Goal: Find specific page/section: Find specific page/section

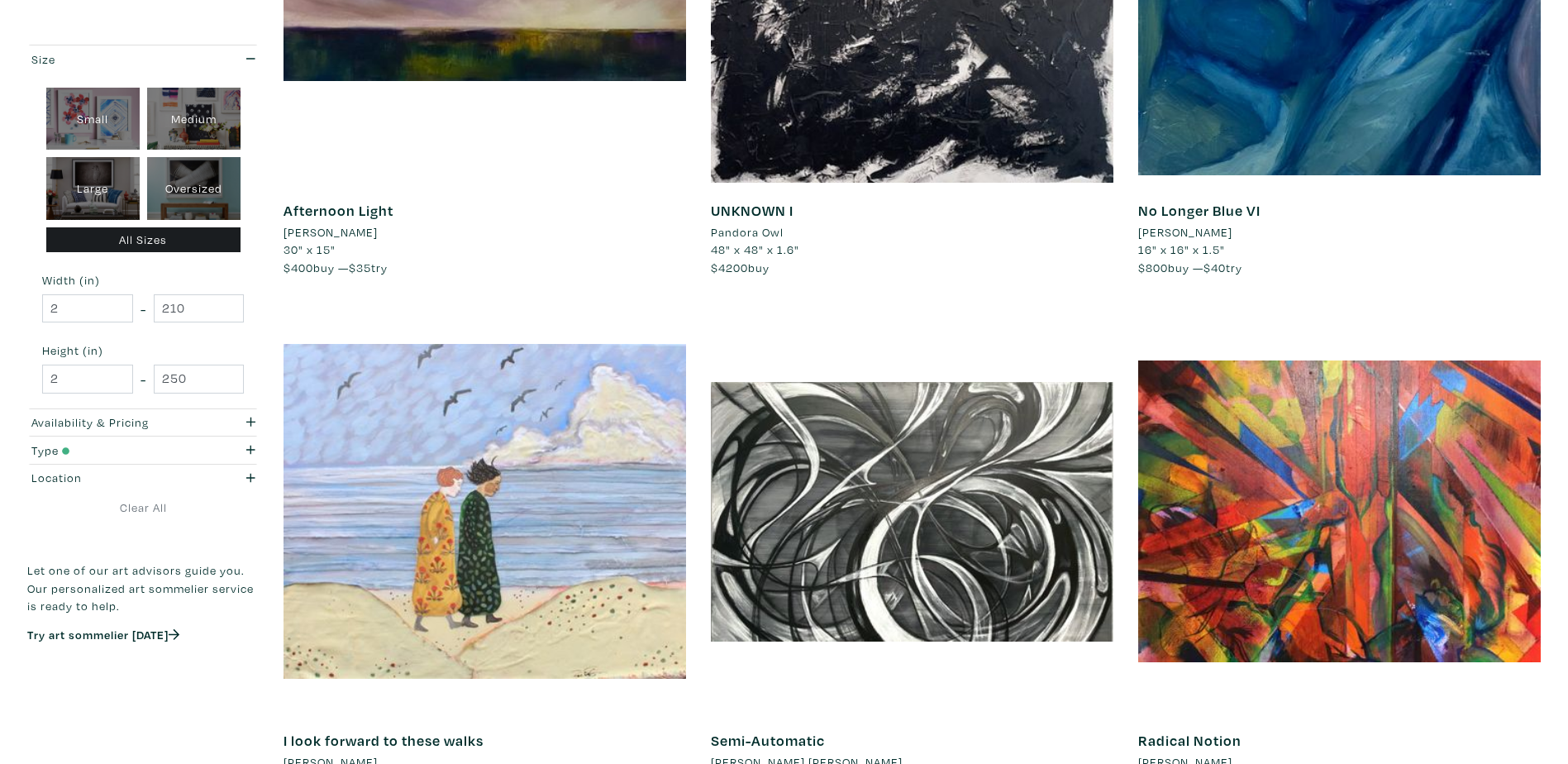
scroll to position [4133, 0]
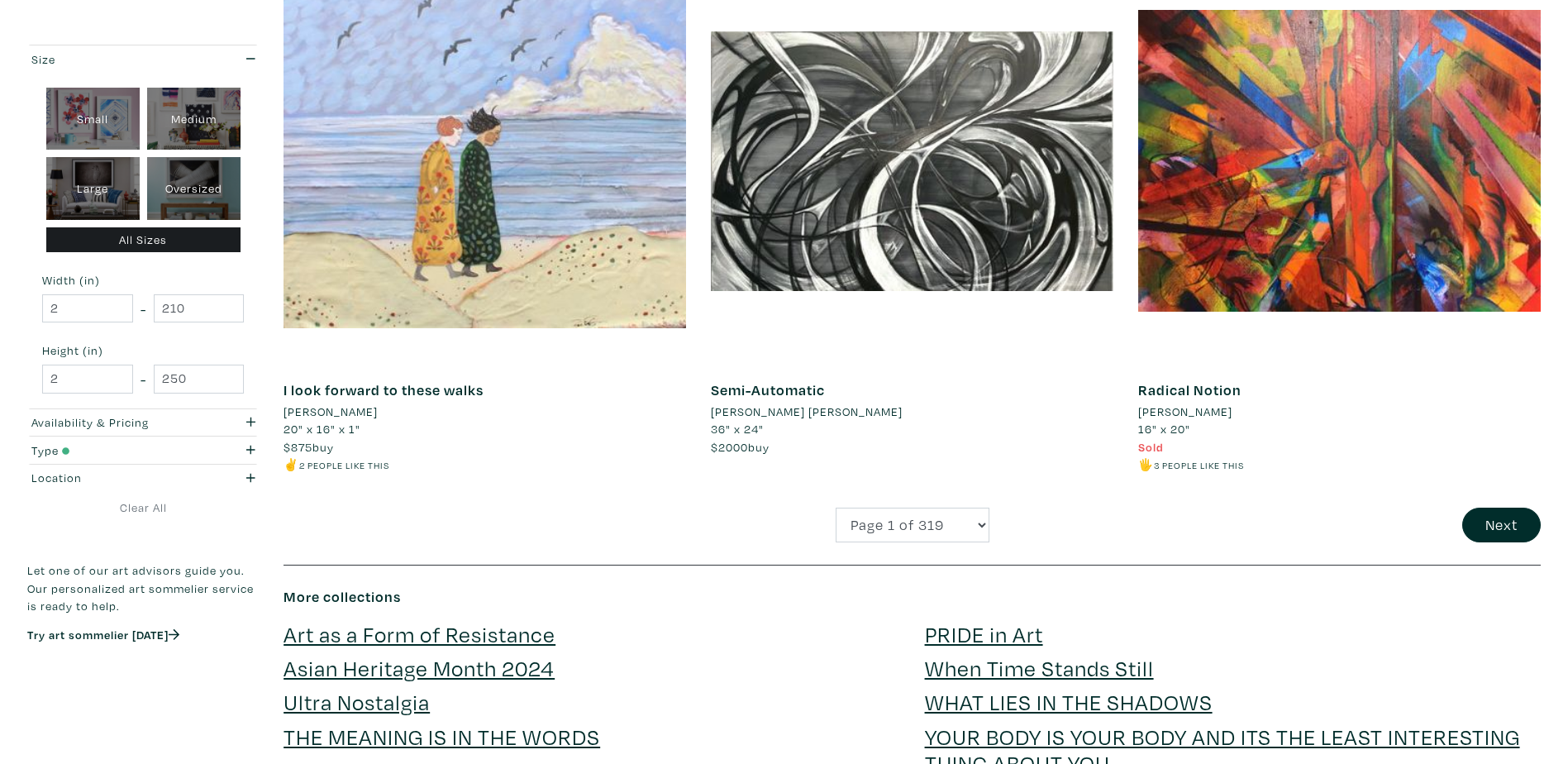
click at [87, 109] on div "Small" at bounding box center [93, 118] width 93 height 63
type input "1"
type input "16"
type input "1"
type input "16"
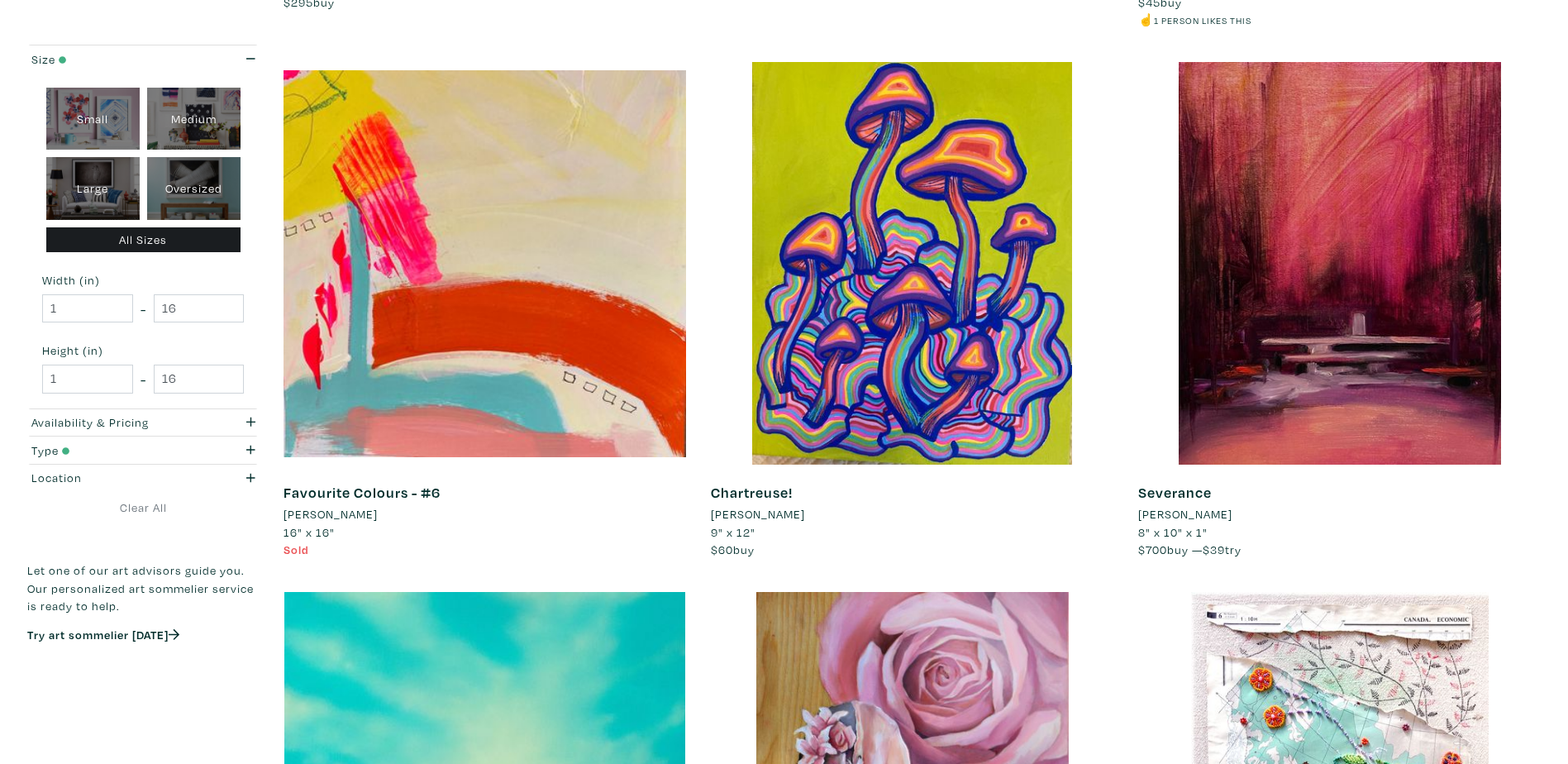
scroll to position [744, 0]
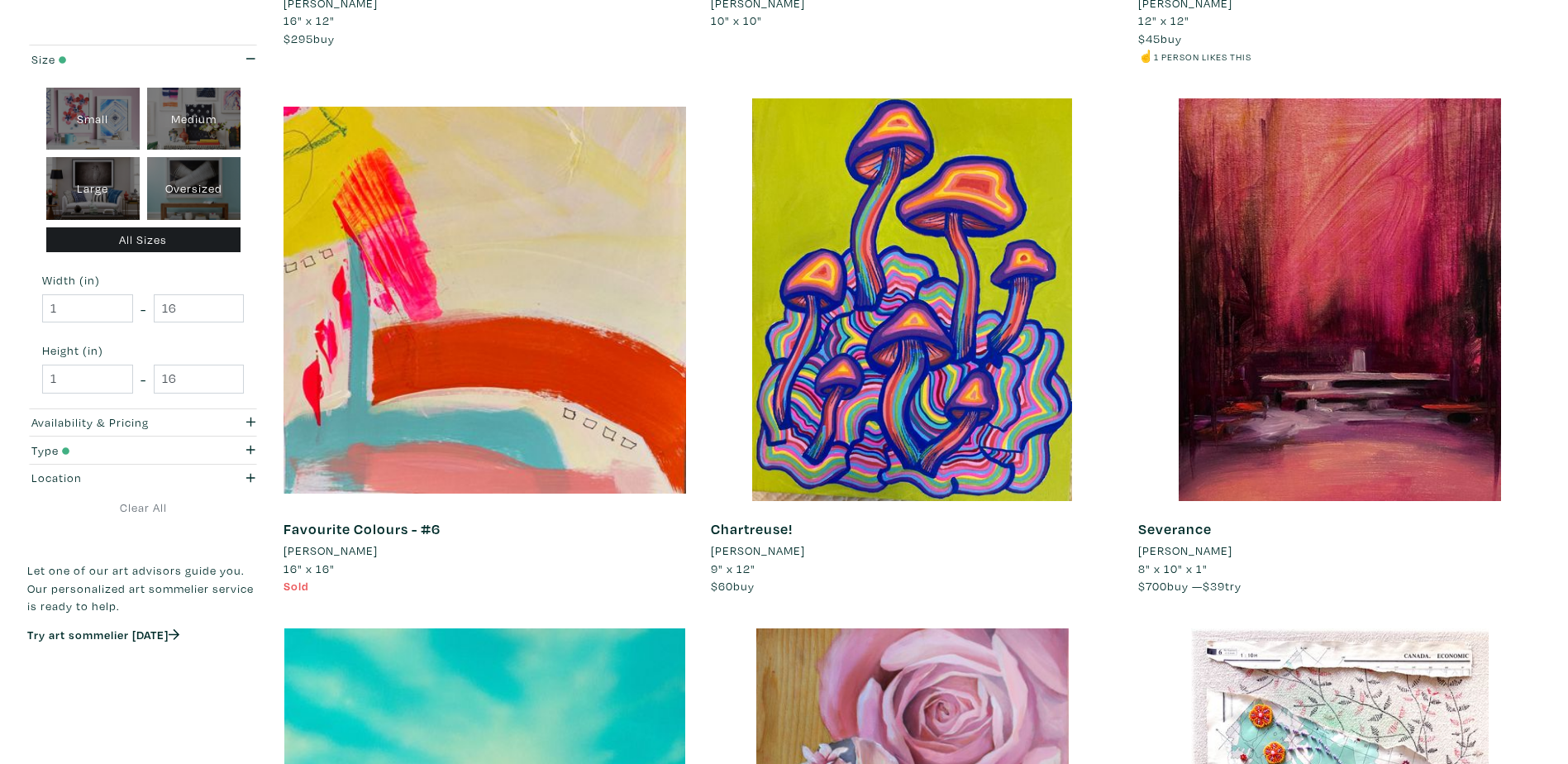
click at [323, 548] on li "[PERSON_NAME]" at bounding box center [330, 550] width 94 height 18
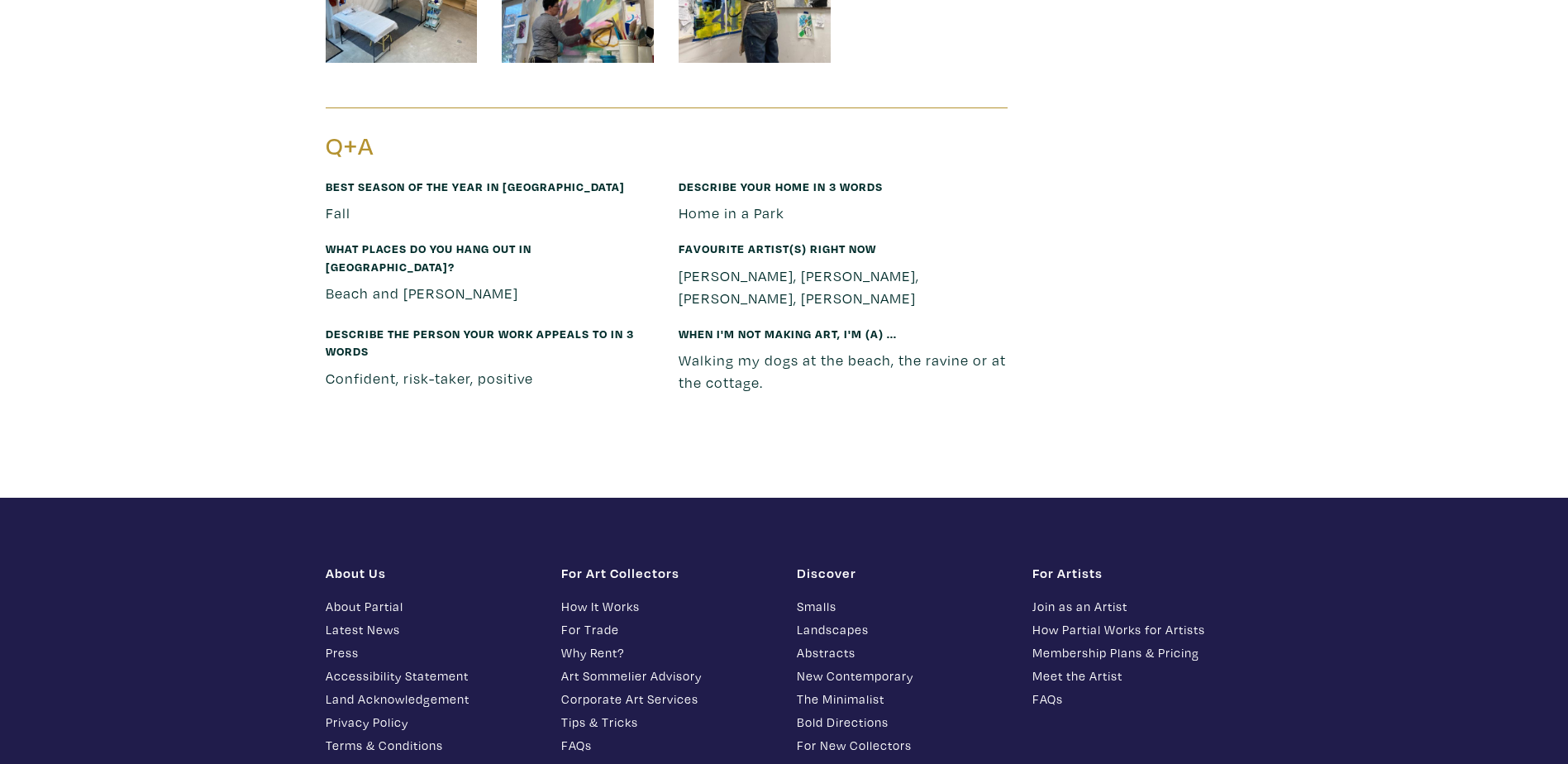
scroll to position [12645, 0]
